Goal: Transaction & Acquisition: Download file/media

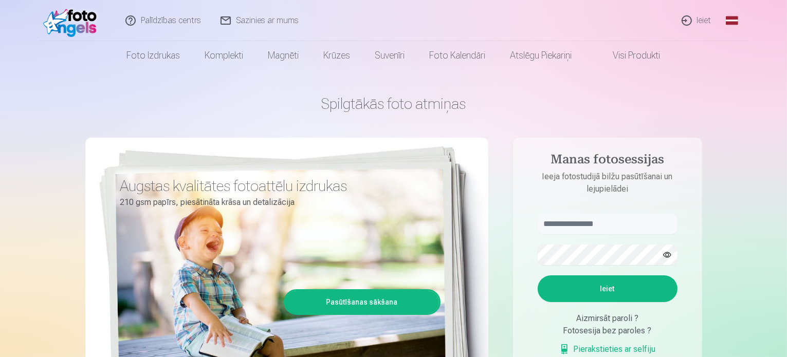
click at [706, 20] on link "Ieiet" at bounding box center [696, 20] width 49 height 41
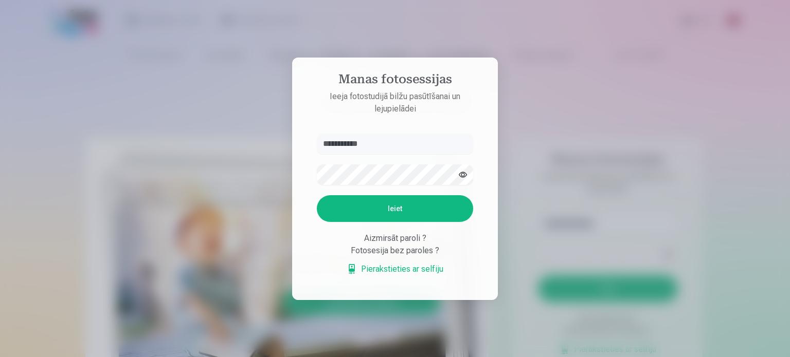
type input "**********"
click at [464, 173] on button "button" at bounding box center [463, 175] width 20 height 20
click at [415, 204] on button "Ieiet" at bounding box center [395, 208] width 156 height 27
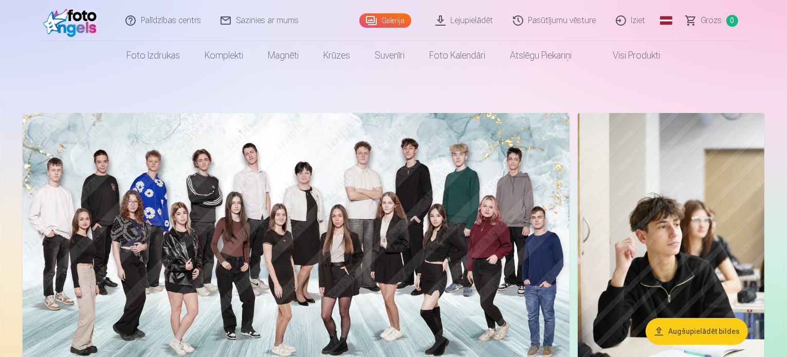
click at [474, 18] on link "Lejupielādēt" at bounding box center [465, 20] width 78 height 41
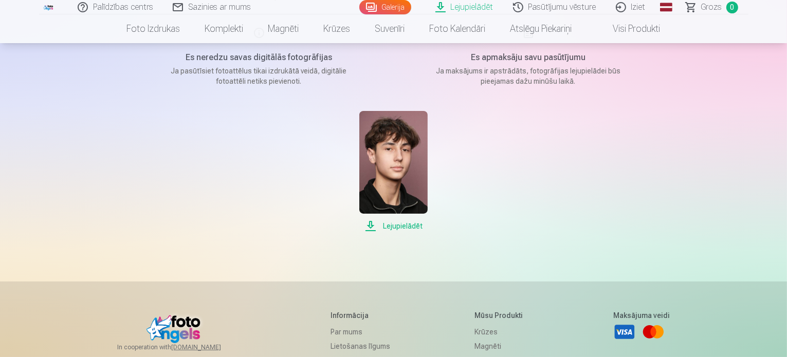
scroll to position [154, 0]
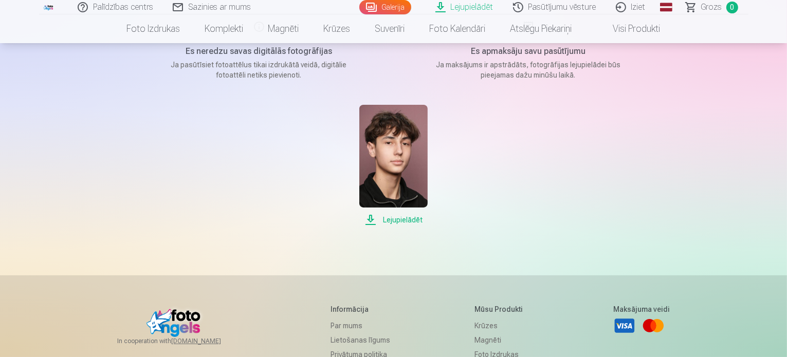
click at [407, 217] on span "Lejupielādēt" at bounding box center [393, 220] width 68 height 12
